Goal: Complete application form: Complete application form

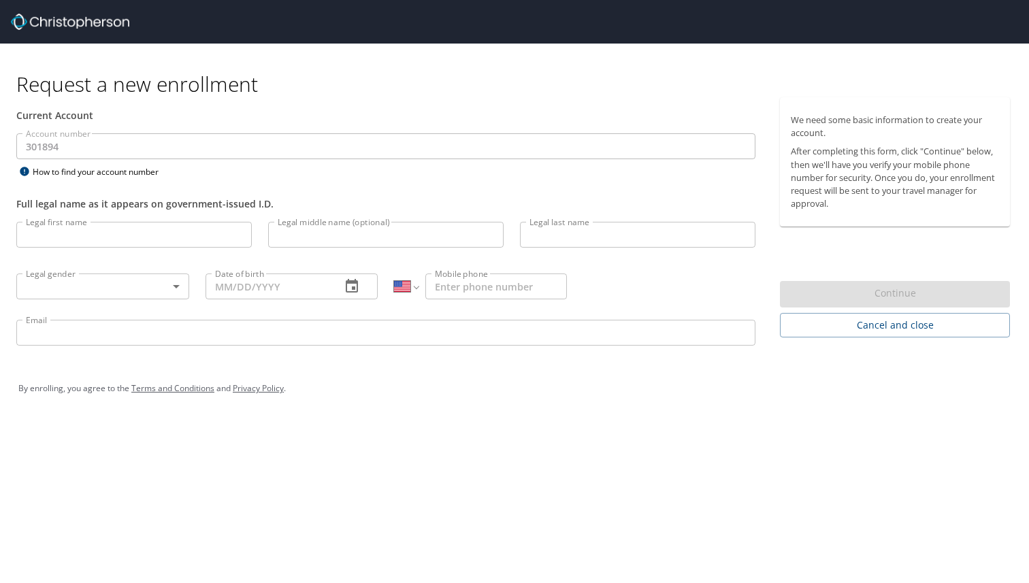
select select "US"
click at [76, 229] on input "Legal first name" at bounding box center [134, 235] width 236 height 26
type input "[PERSON_NAME]"
click at [336, 239] on input "Legal middle name (optional)" at bounding box center [386, 235] width 236 height 26
type input "[PERSON_NAME]"
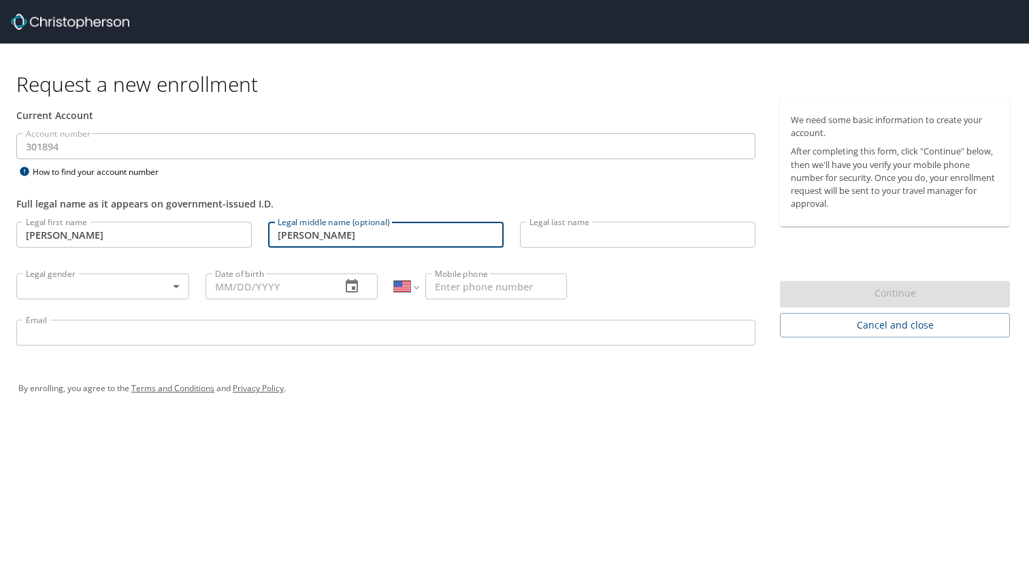
click at [600, 212] on div "Full legal name as it appears on government-issued I.D." at bounding box center [386, 196] width 756 height 33
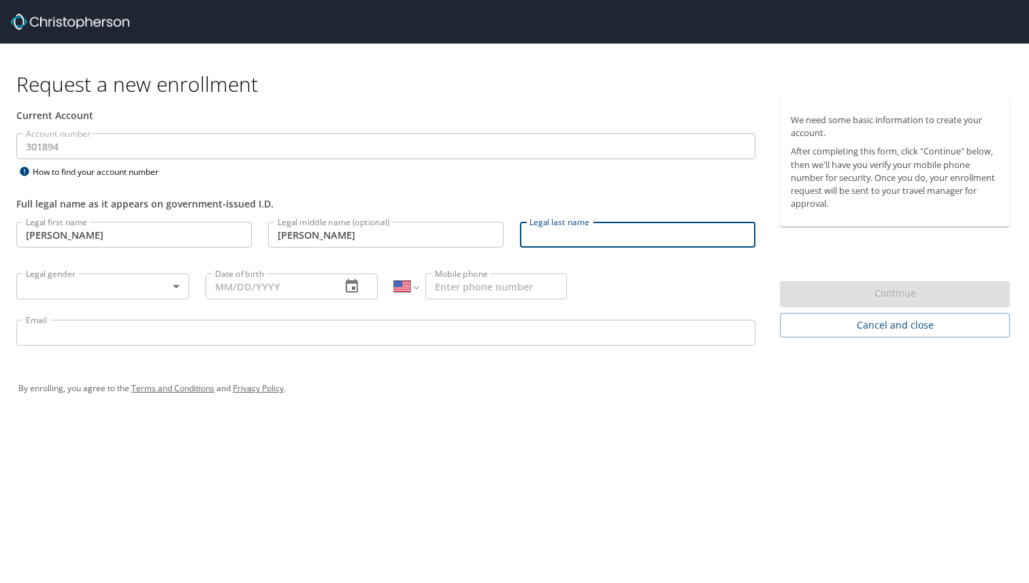
click at [570, 235] on input "Legal last name" at bounding box center [638, 235] width 236 height 26
type input "[PERSON_NAME]"
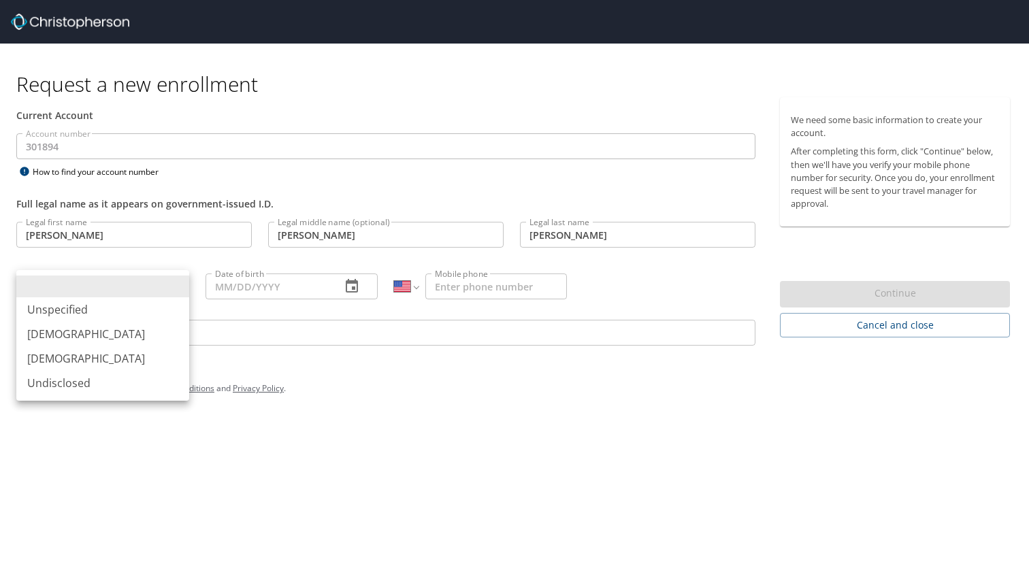
click at [59, 288] on body "Request a new enrollment Current Account Account number 301894 Account number H…" at bounding box center [514, 291] width 1029 height 583
click at [61, 327] on li "[DEMOGRAPHIC_DATA]" at bounding box center [102, 334] width 173 height 25
type input "[DEMOGRAPHIC_DATA]"
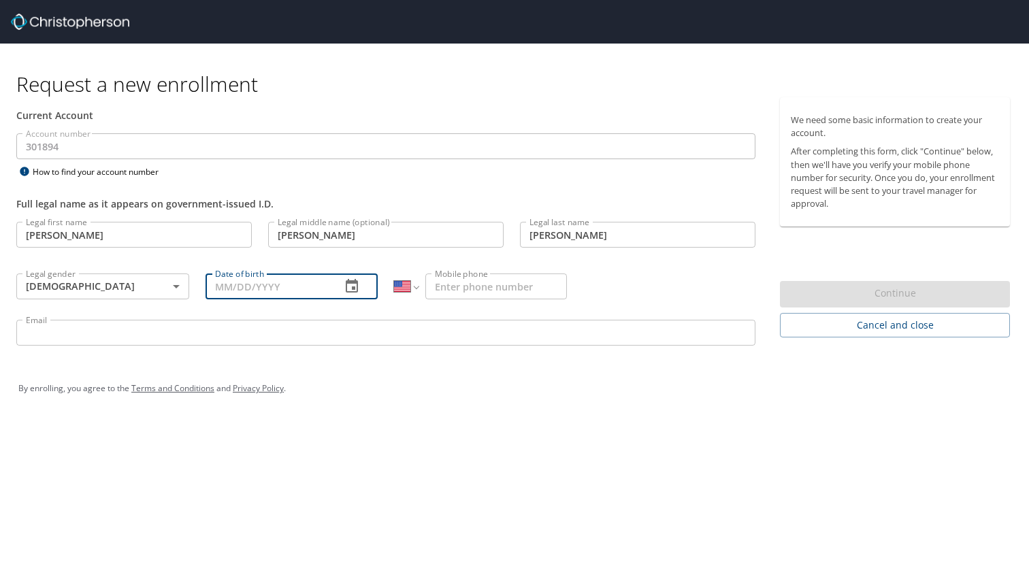
click at [243, 295] on input "Date of birth" at bounding box center [268, 287] width 125 height 26
type input "[DATE]"
click at [451, 295] on input "Mobile phone" at bounding box center [496, 287] width 142 height 26
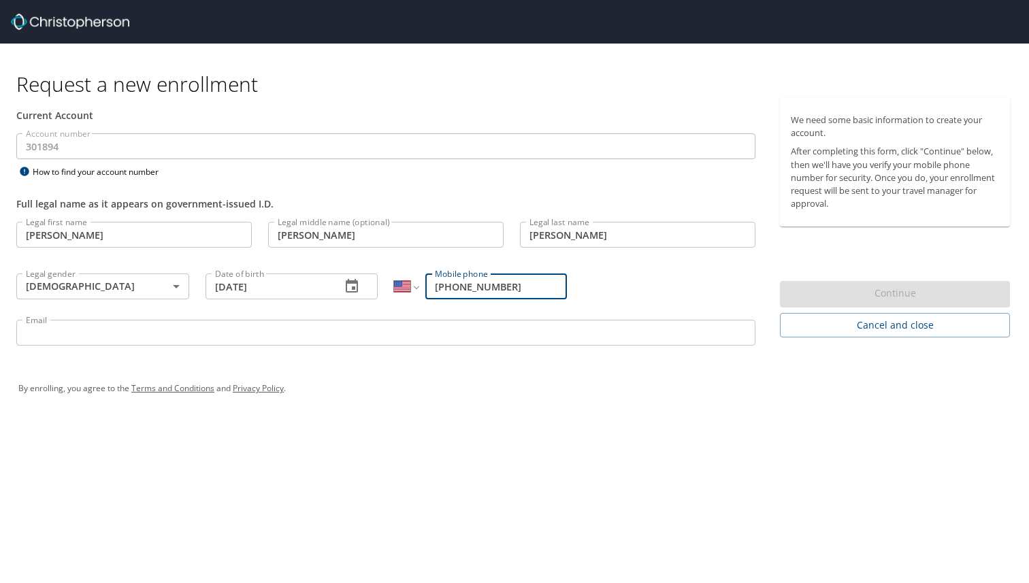
type input "[PHONE_NUMBER]"
click at [326, 338] on input "Email" at bounding box center [385, 333] width 739 height 26
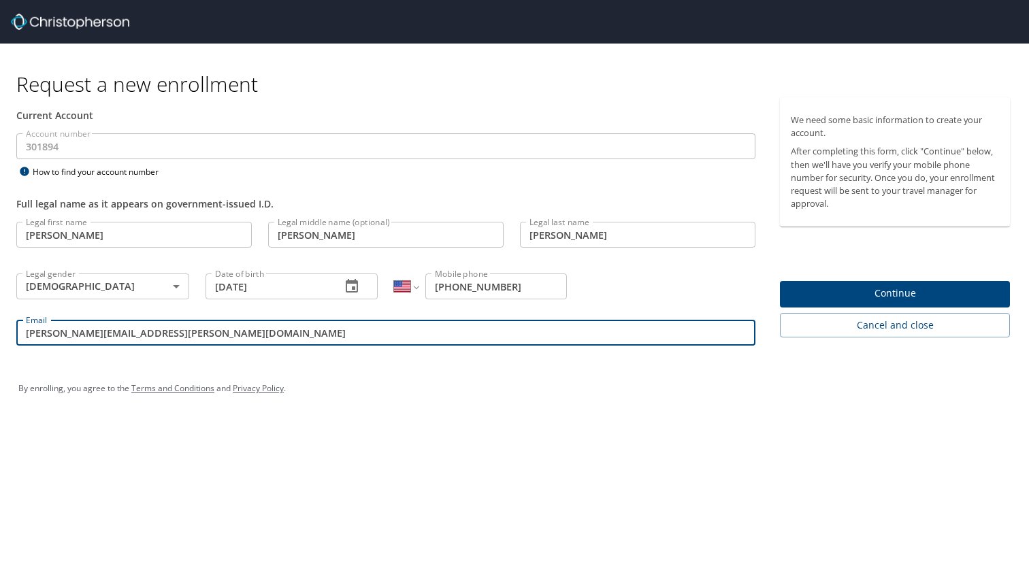
type input "[PERSON_NAME][EMAIL_ADDRESS][PERSON_NAME][DOMAIN_NAME]"
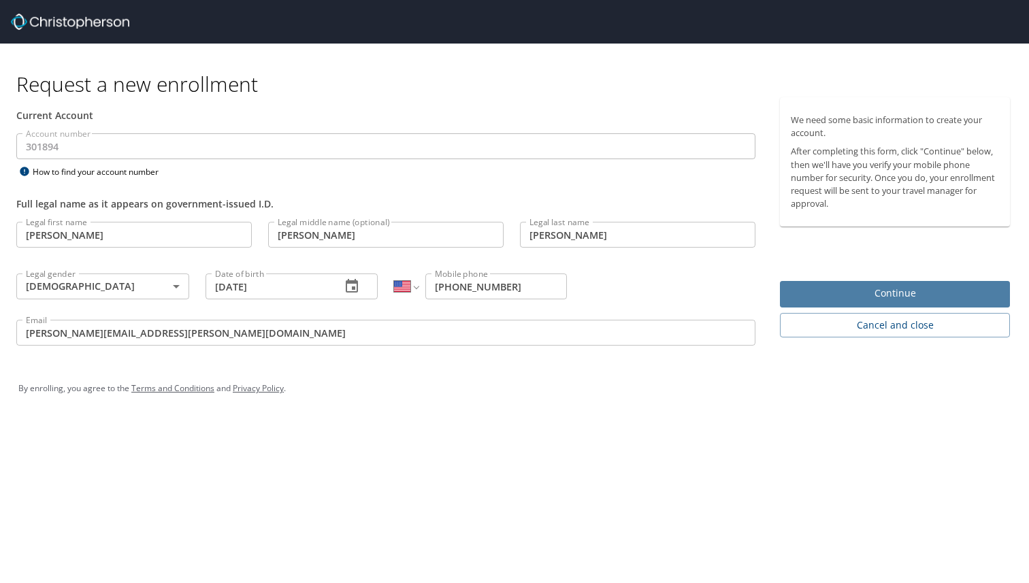
click at [879, 301] on span "Continue" at bounding box center [895, 293] width 208 height 17
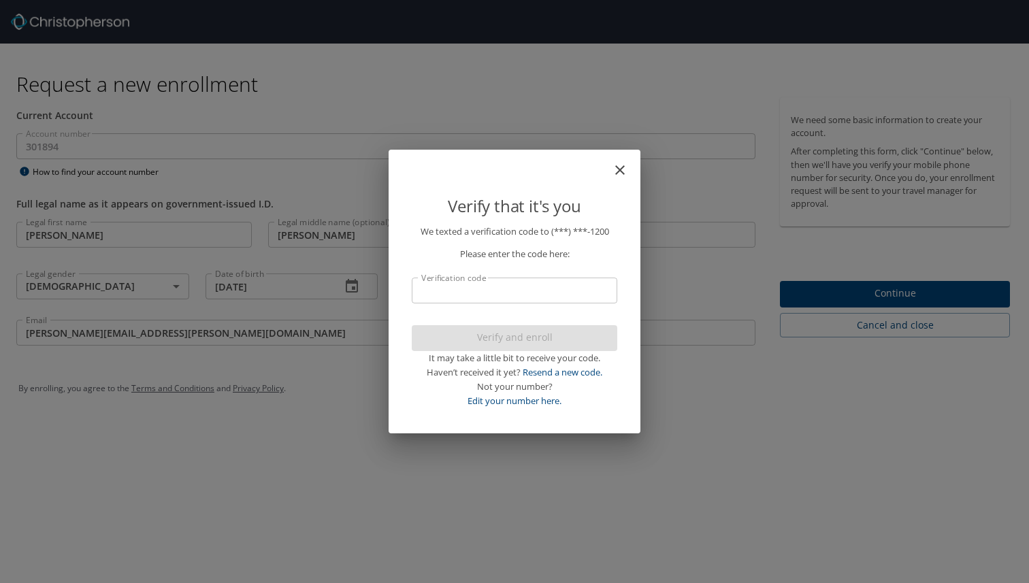
click at [562, 296] on input "Verification code" at bounding box center [515, 291] width 206 height 26
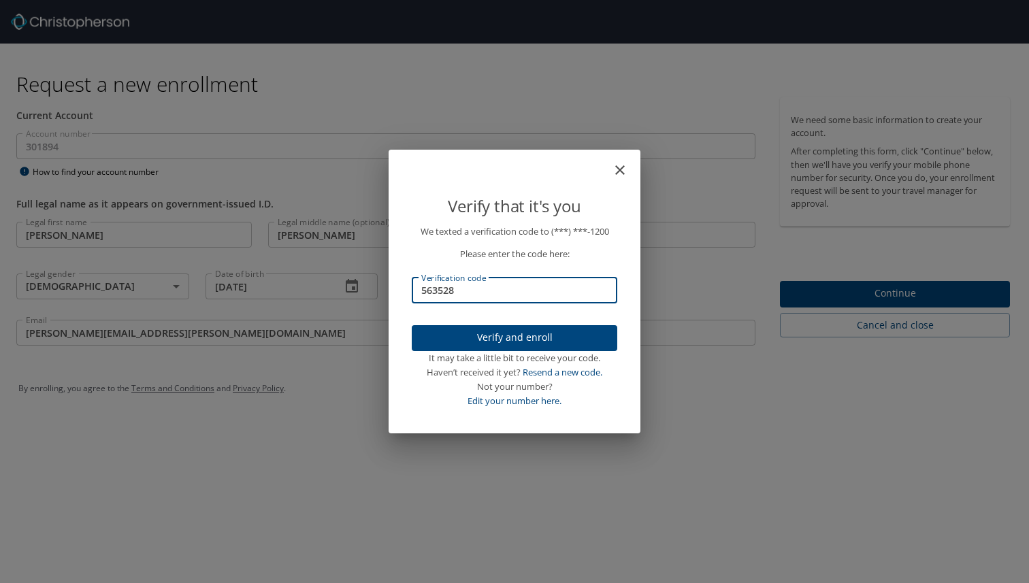
type input "563528"
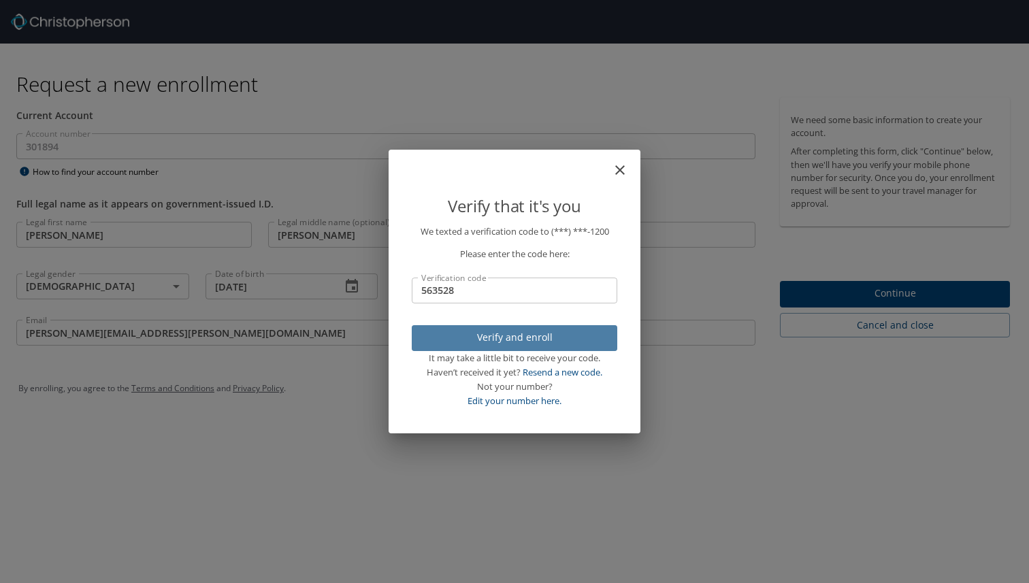
click at [576, 342] on span "Verify and enroll" at bounding box center [515, 337] width 184 height 17
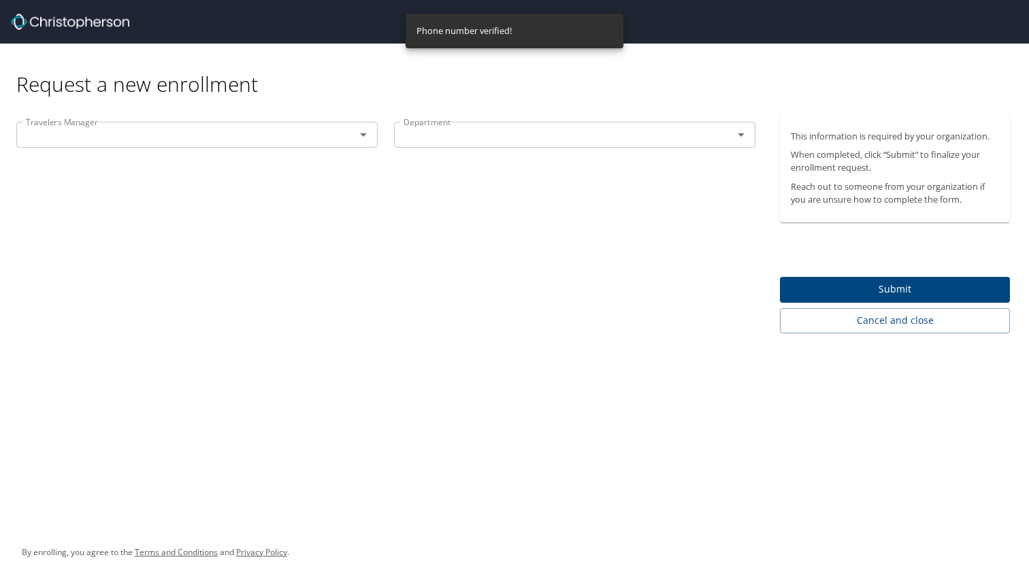
click at [356, 144] on div "Travelers Manager" at bounding box center [196, 135] width 361 height 26
click at [362, 140] on icon "Open" at bounding box center [363, 135] width 16 height 16
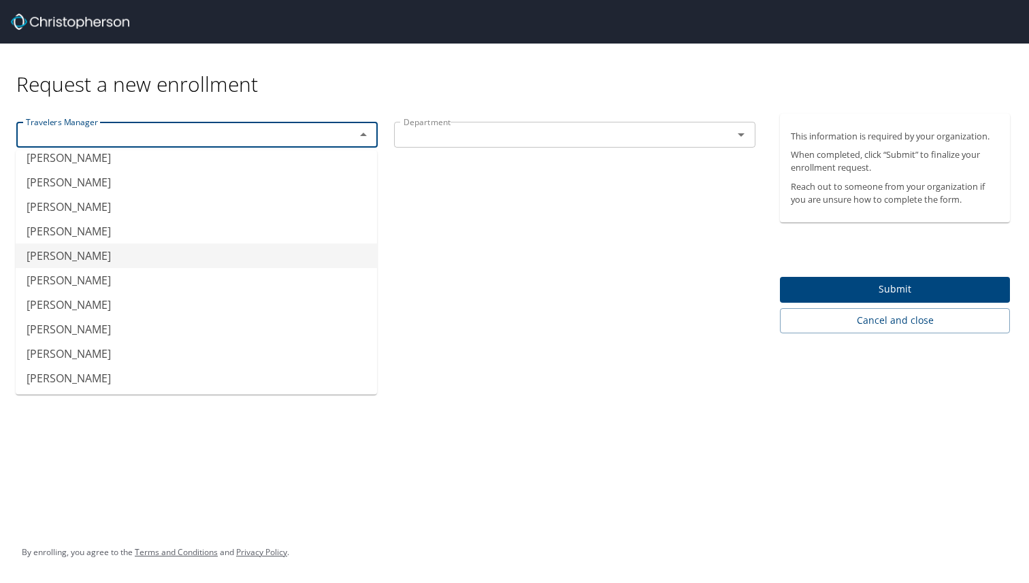
scroll to position [355, 0]
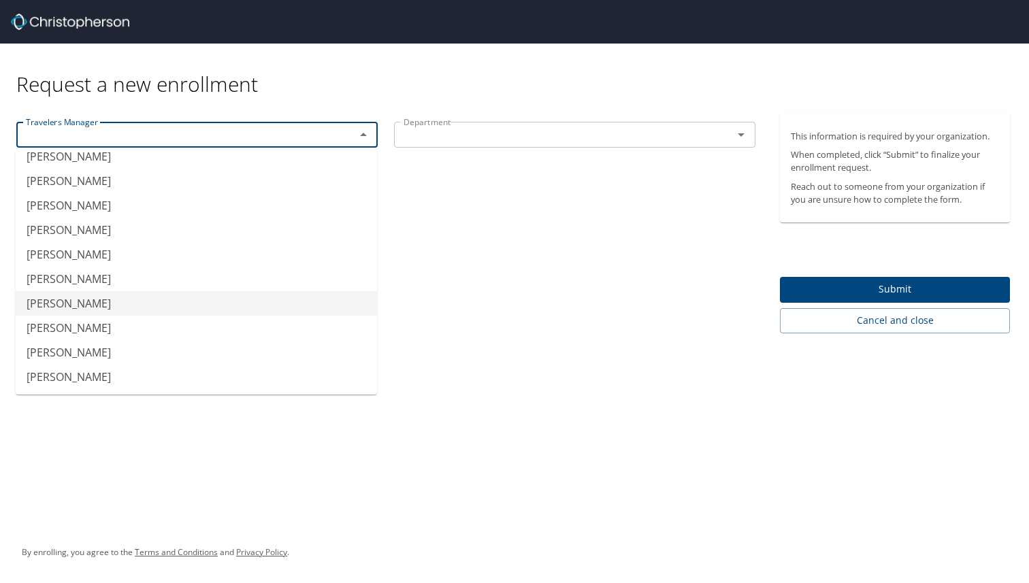
click at [95, 302] on li "[PERSON_NAME]" at bounding box center [196, 303] width 361 height 25
type input "[PERSON_NAME]"
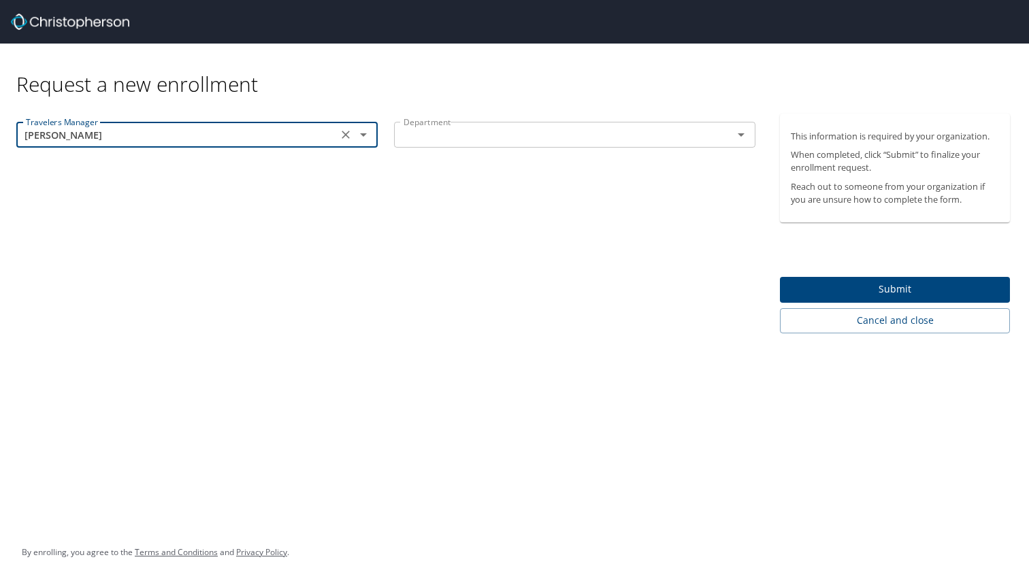
click at [451, 136] on input "text" at bounding box center [554, 135] width 313 height 18
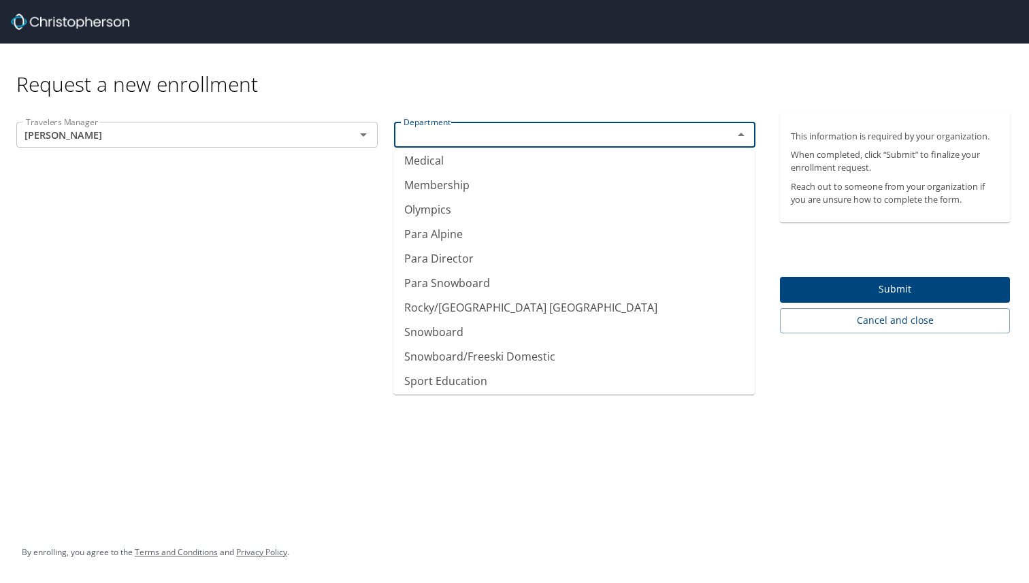
scroll to position [747, 0]
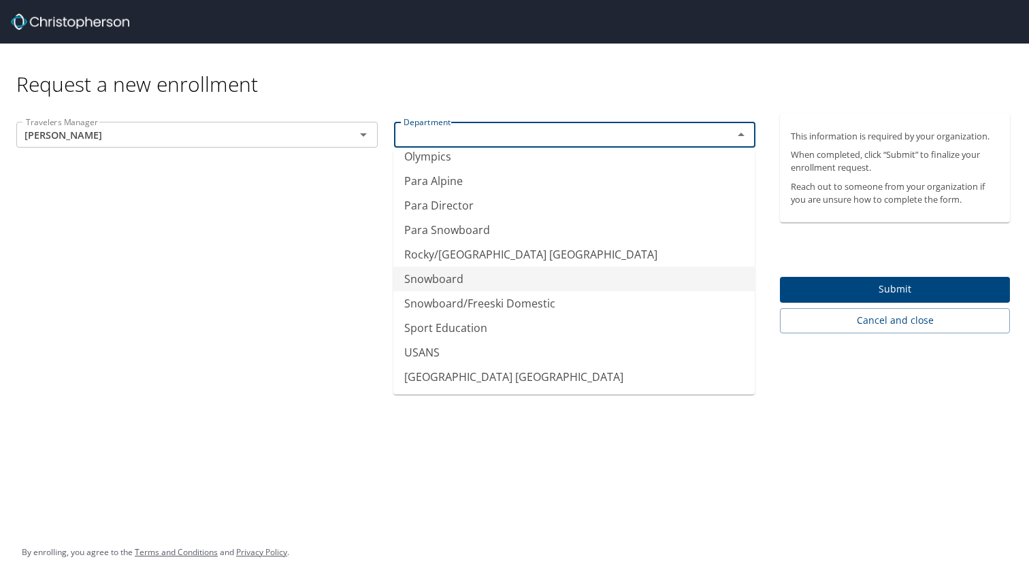
click at [438, 283] on li "Snowboard" at bounding box center [573, 279] width 361 height 25
type input "Snowboard"
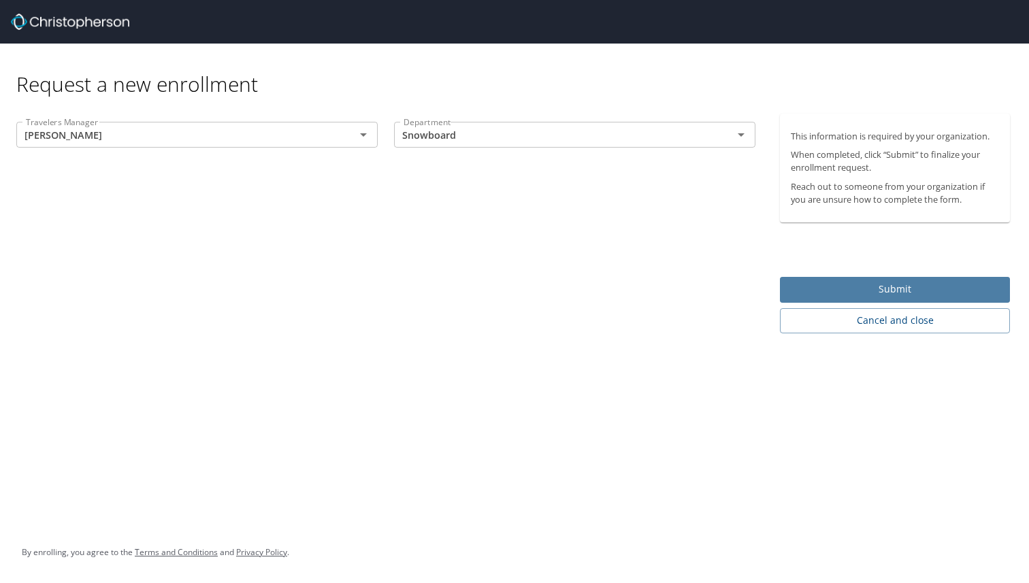
click at [837, 295] on span "Submit" at bounding box center [895, 289] width 208 height 17
